Goal: Entertainment & Leisure: Consume media (video, audio)

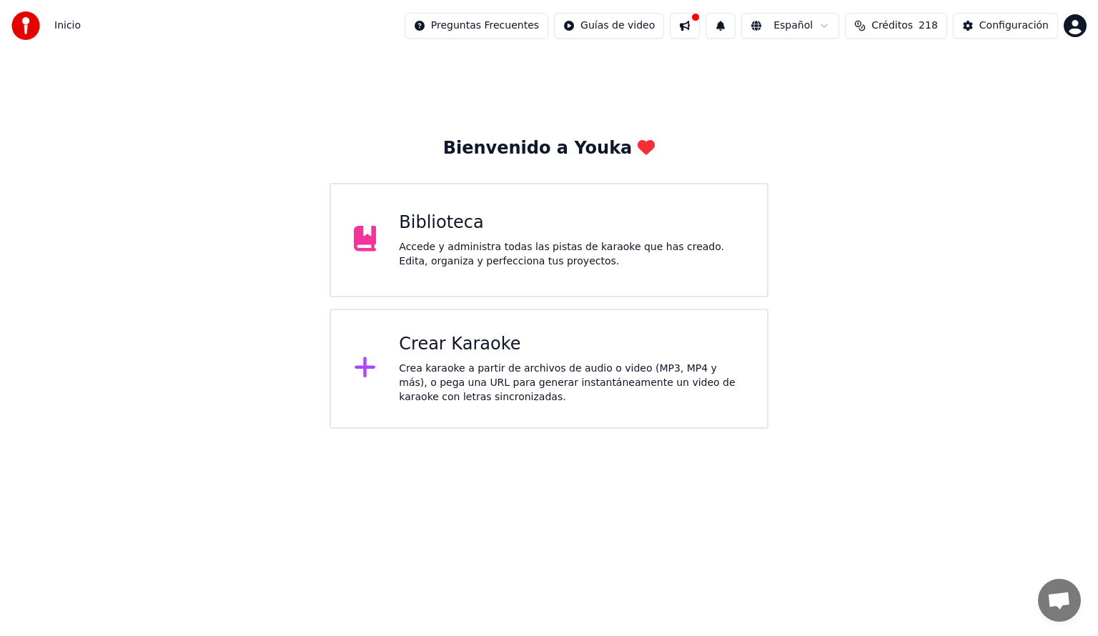
click at [420, 249] on div "Accede y administra todas las pistas de karaoke que has creado. Edita, organiza…" at bounding box center [571, 254] width 345 height 29
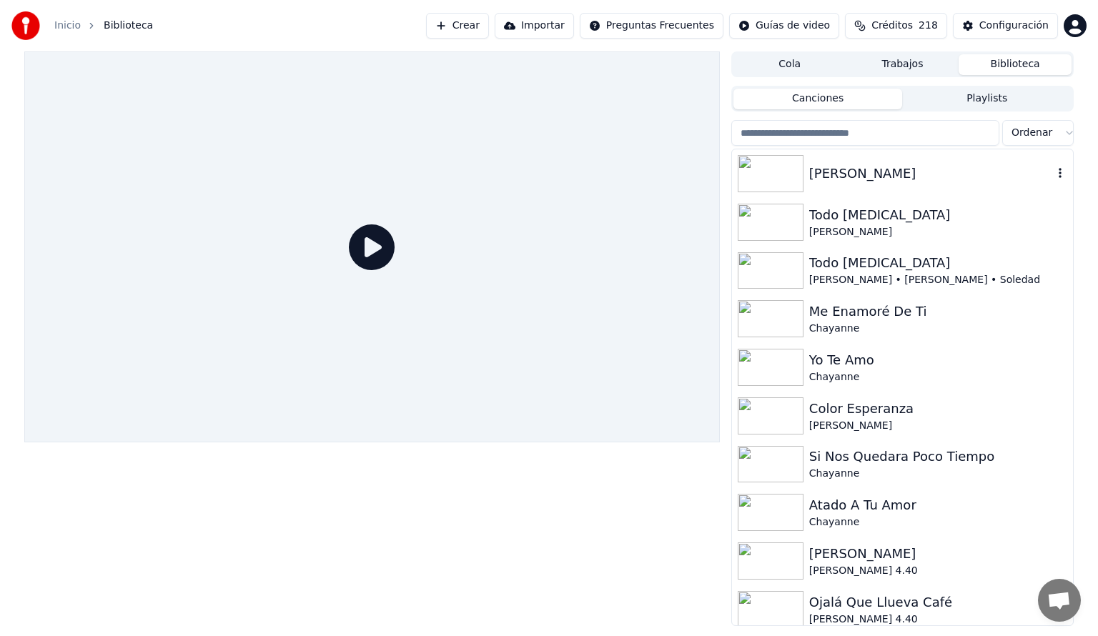
click at [764, 172] on img at bounding box center [771, 173] width 66 height 37
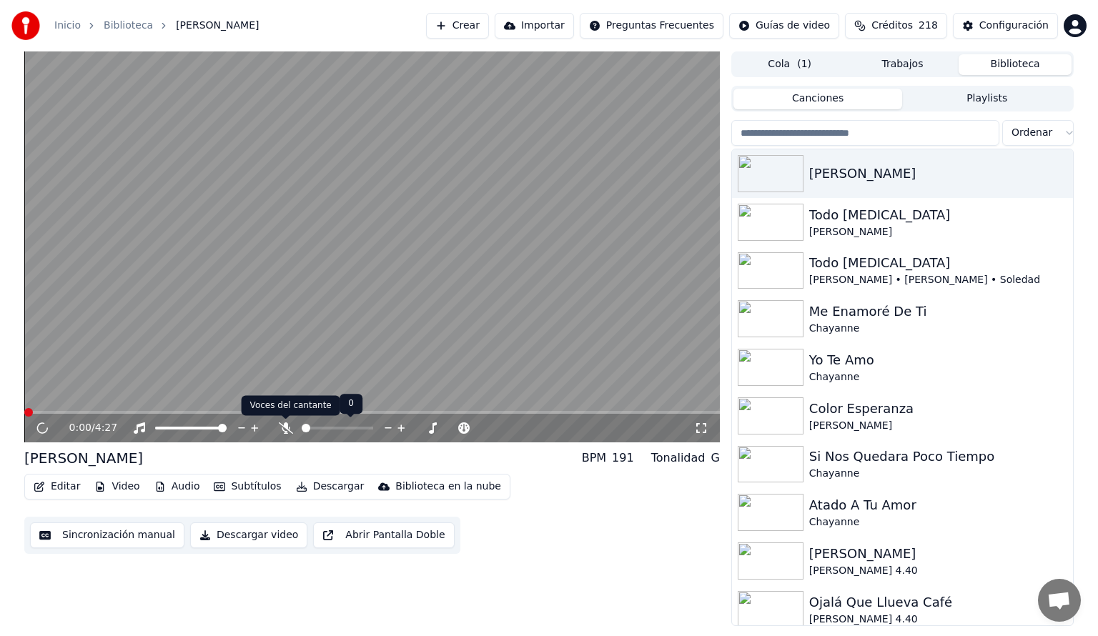
click at [285, 428] on icon at bounding box center [286, 428] width 14 height 11
click at [855, 360] on div "Yo Te Amo" at bounding box center [931, 360] width 244 height 20
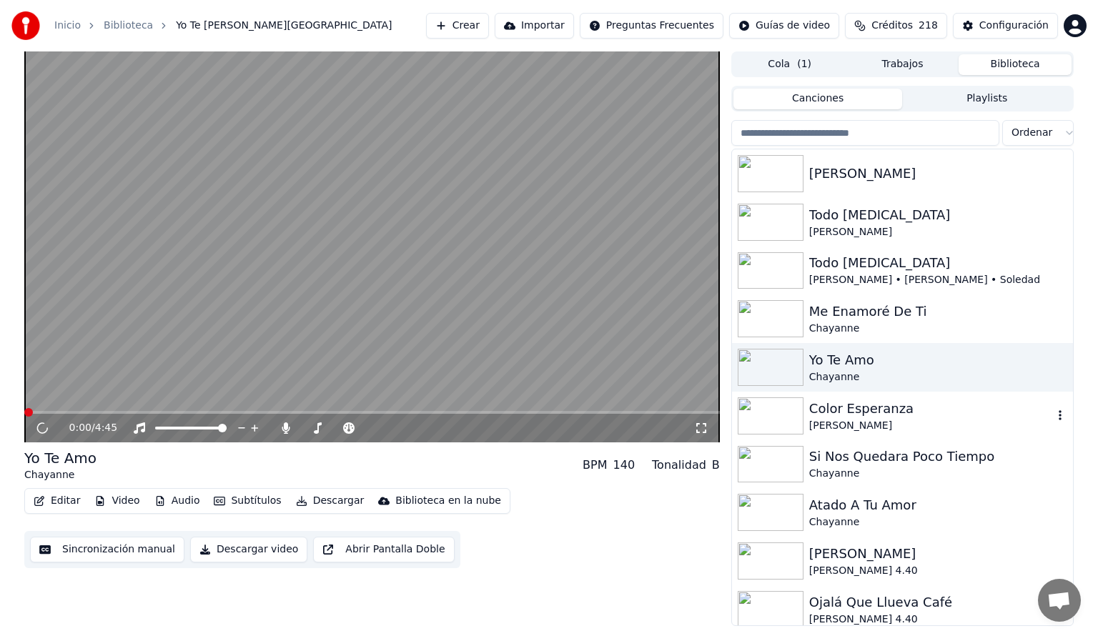
click at [855, 408] on div "Color Esperanza" at bounding box center [931, 409] width 244 height 20
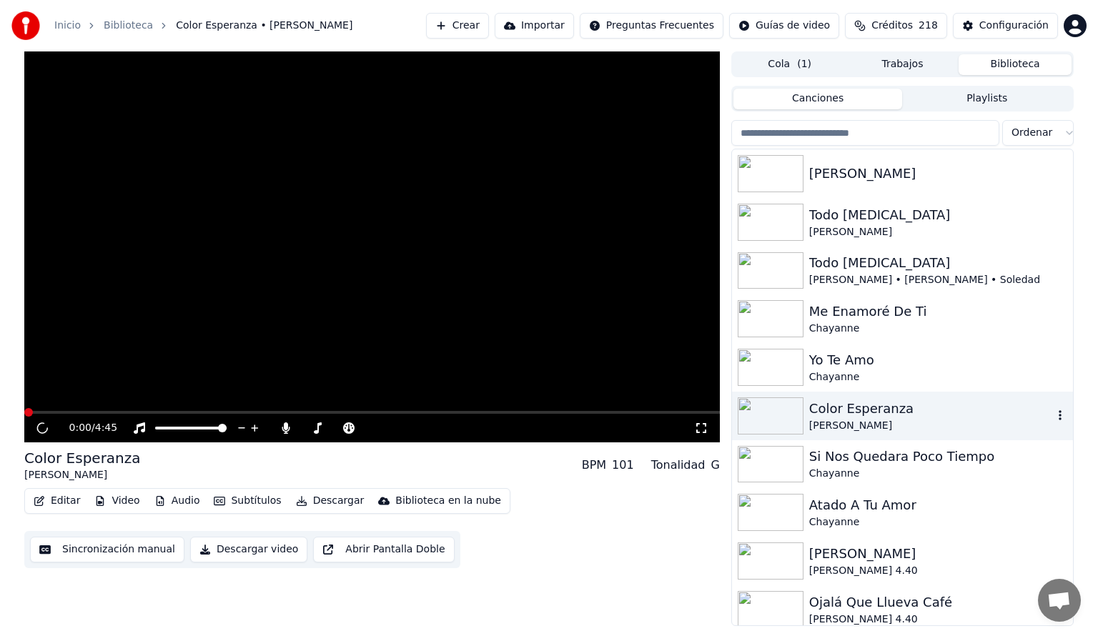
click at [855, 408] on div "Color Esperanza" at bounding box center [931, 409] width 244 height 20
